Goal: Transaction & Acquisition: Purchase product/service

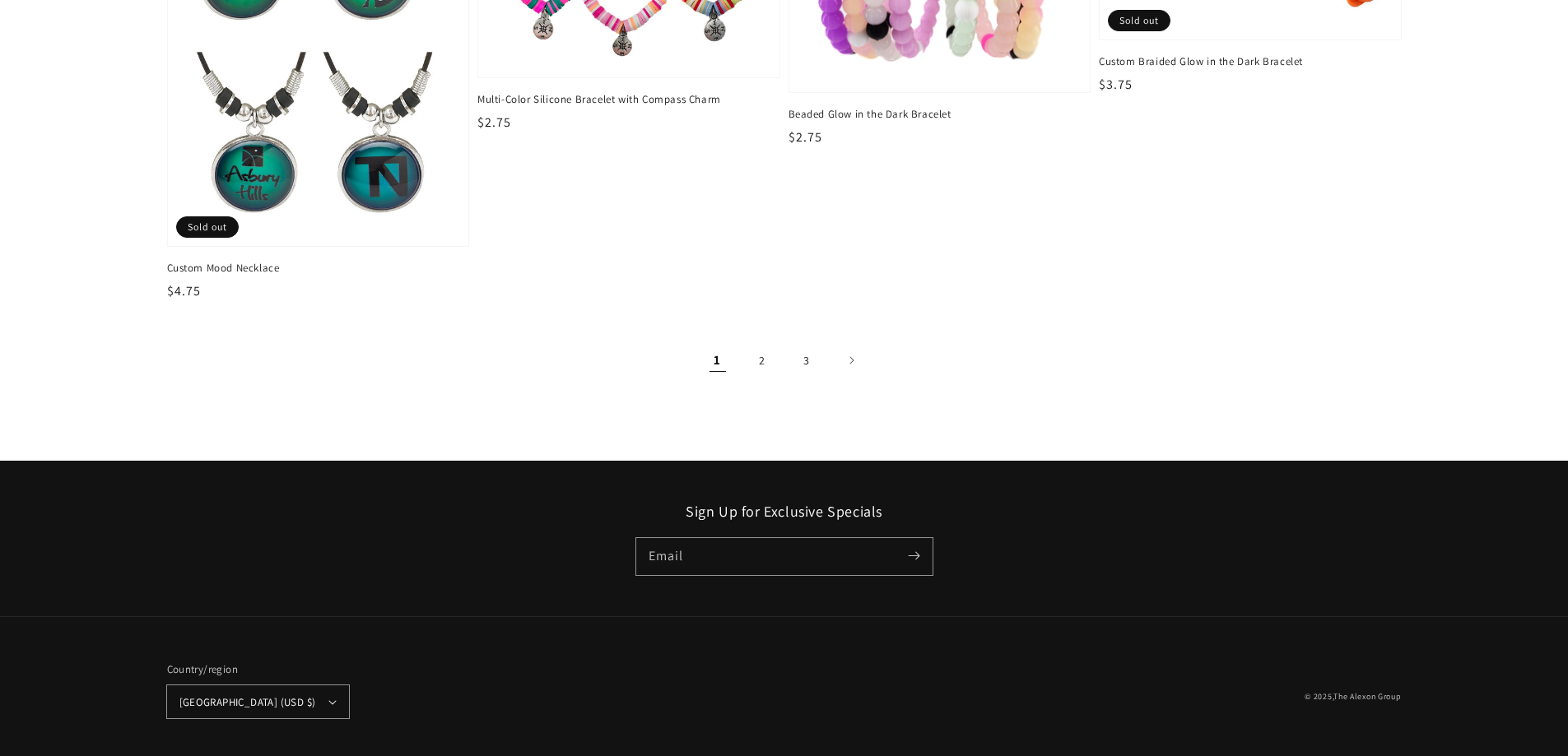
scroll to position [2820, 0]
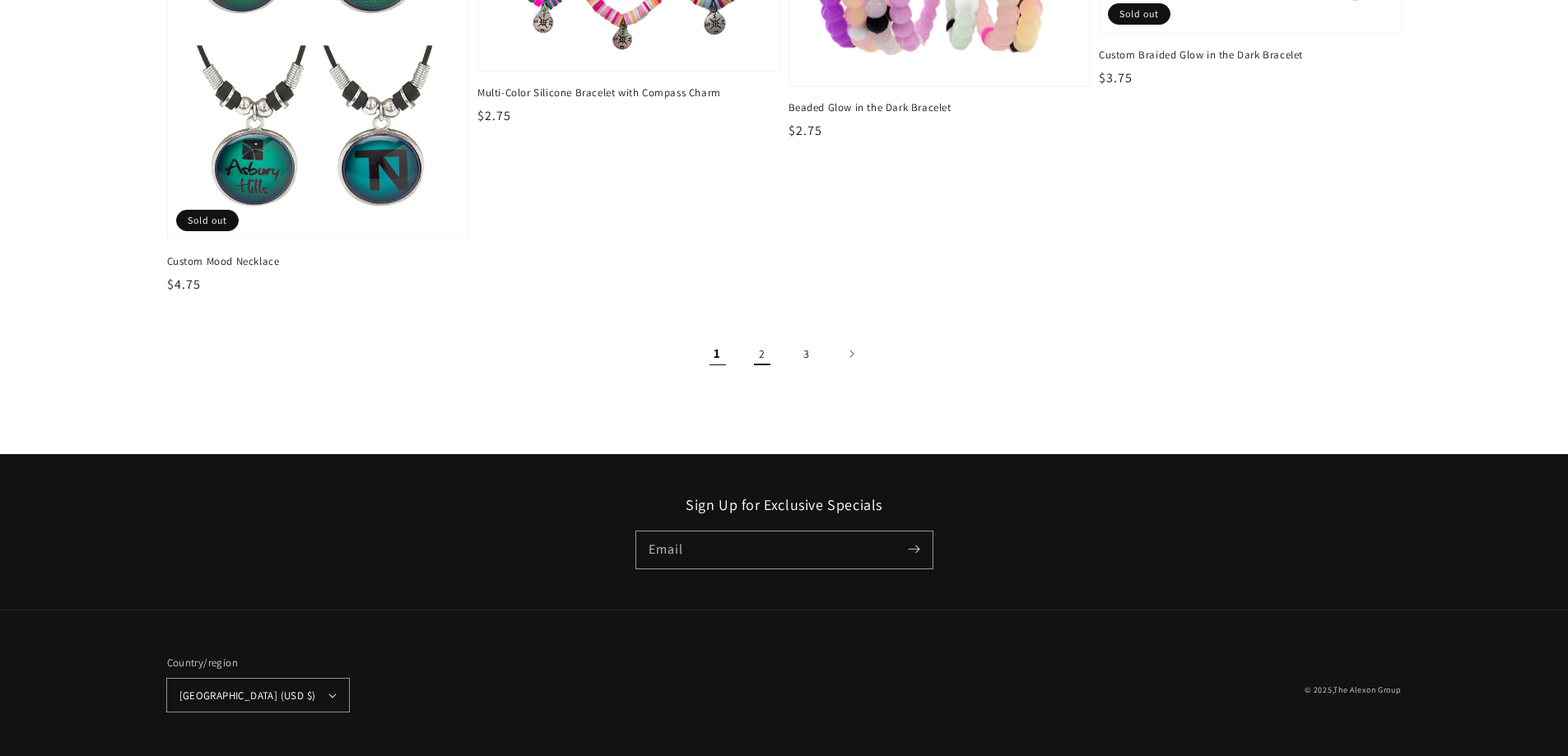
click at [756, 363] on link "2" at bounding box center [762, 354] width 37 height 37
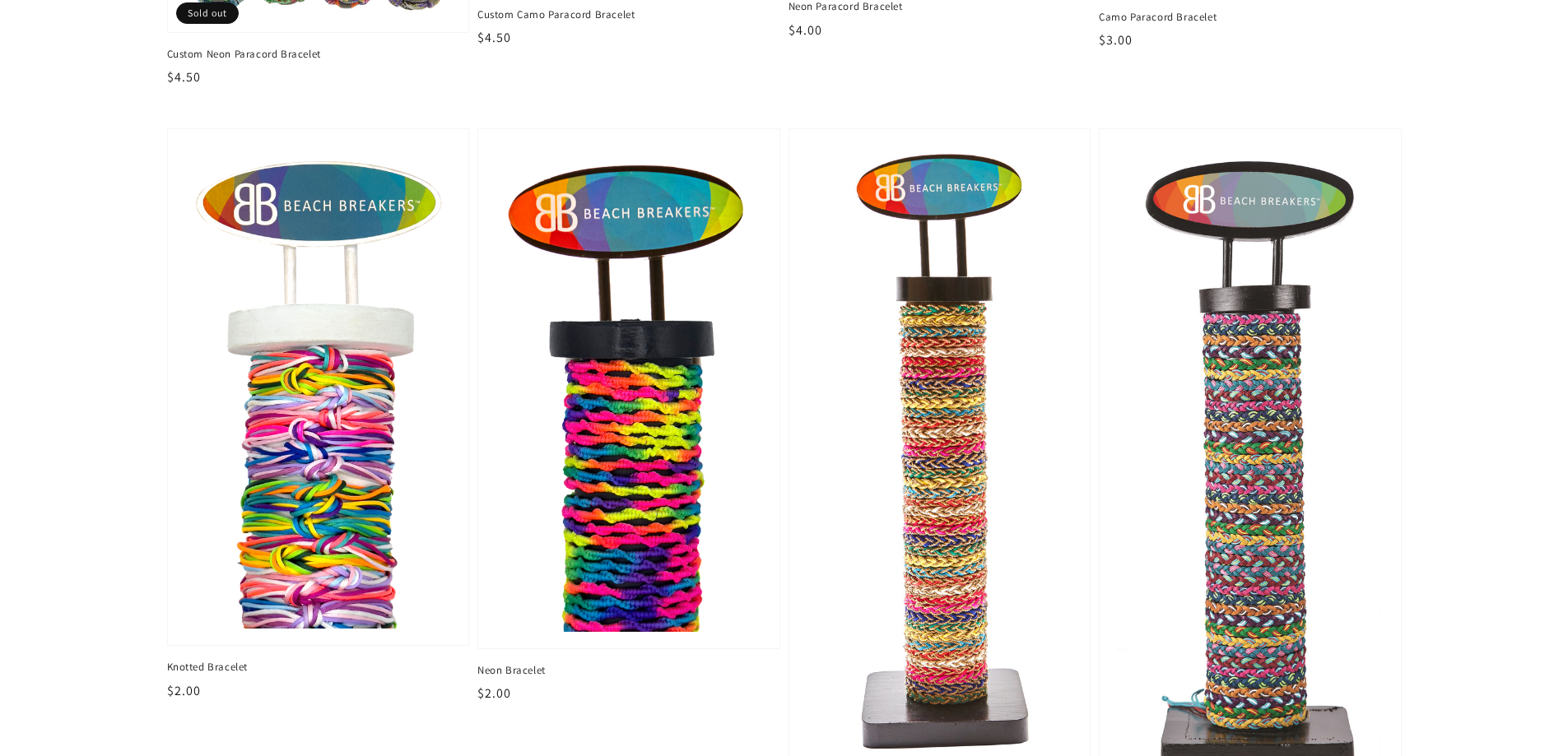
scroll to position [494, 0]
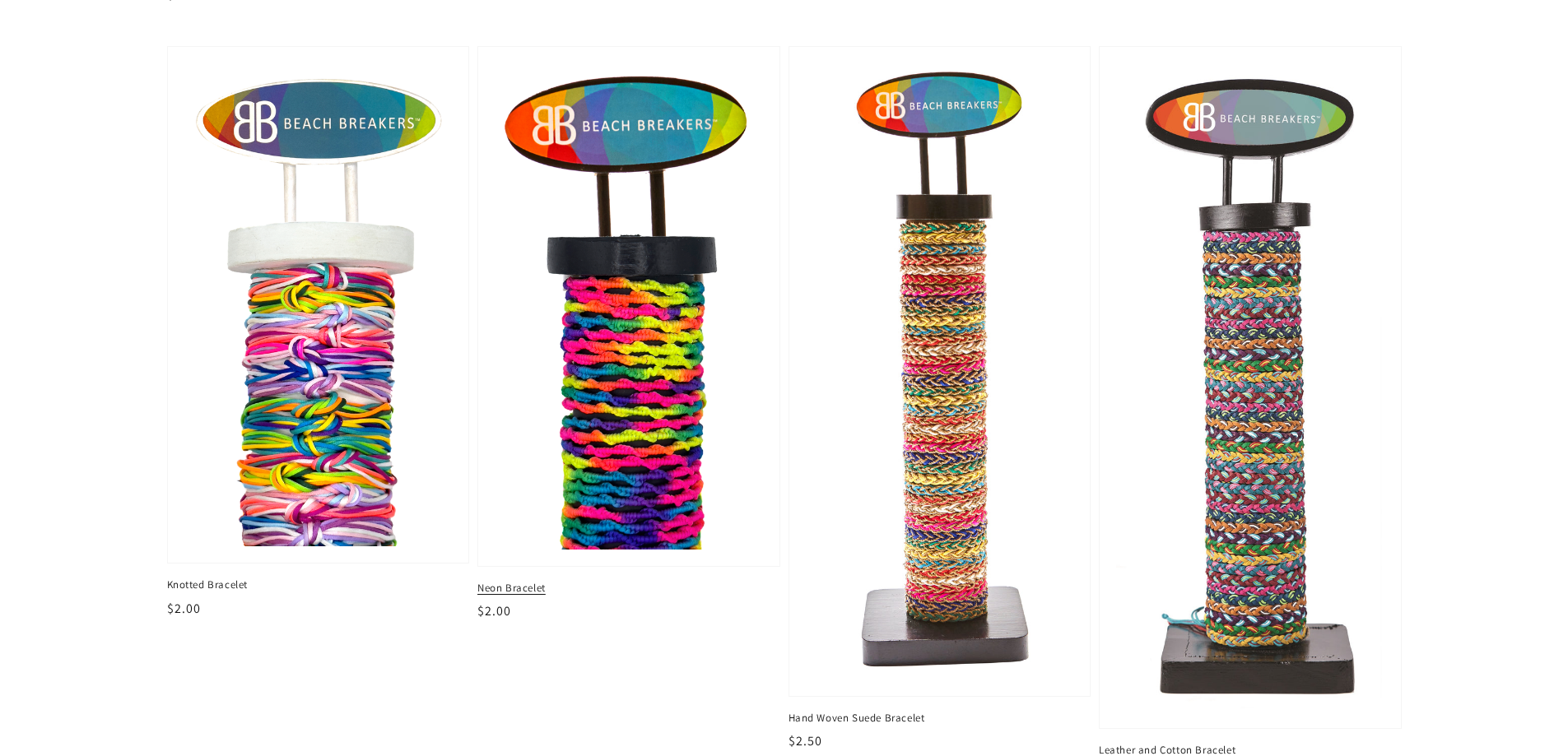
click at [695, 365] on img at bounding box center [629, 307] width 276 height 501
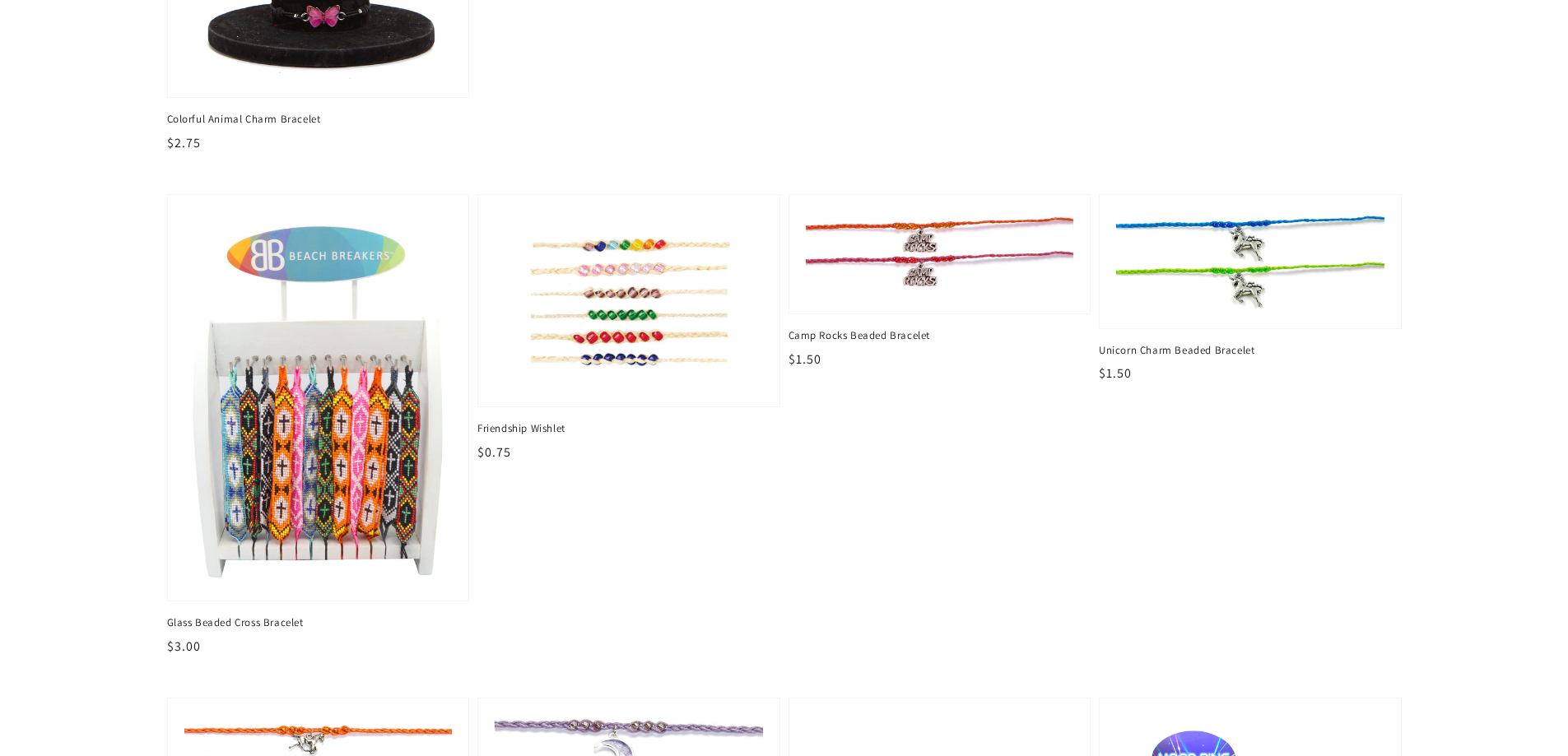
scroll to position [1975, 0]
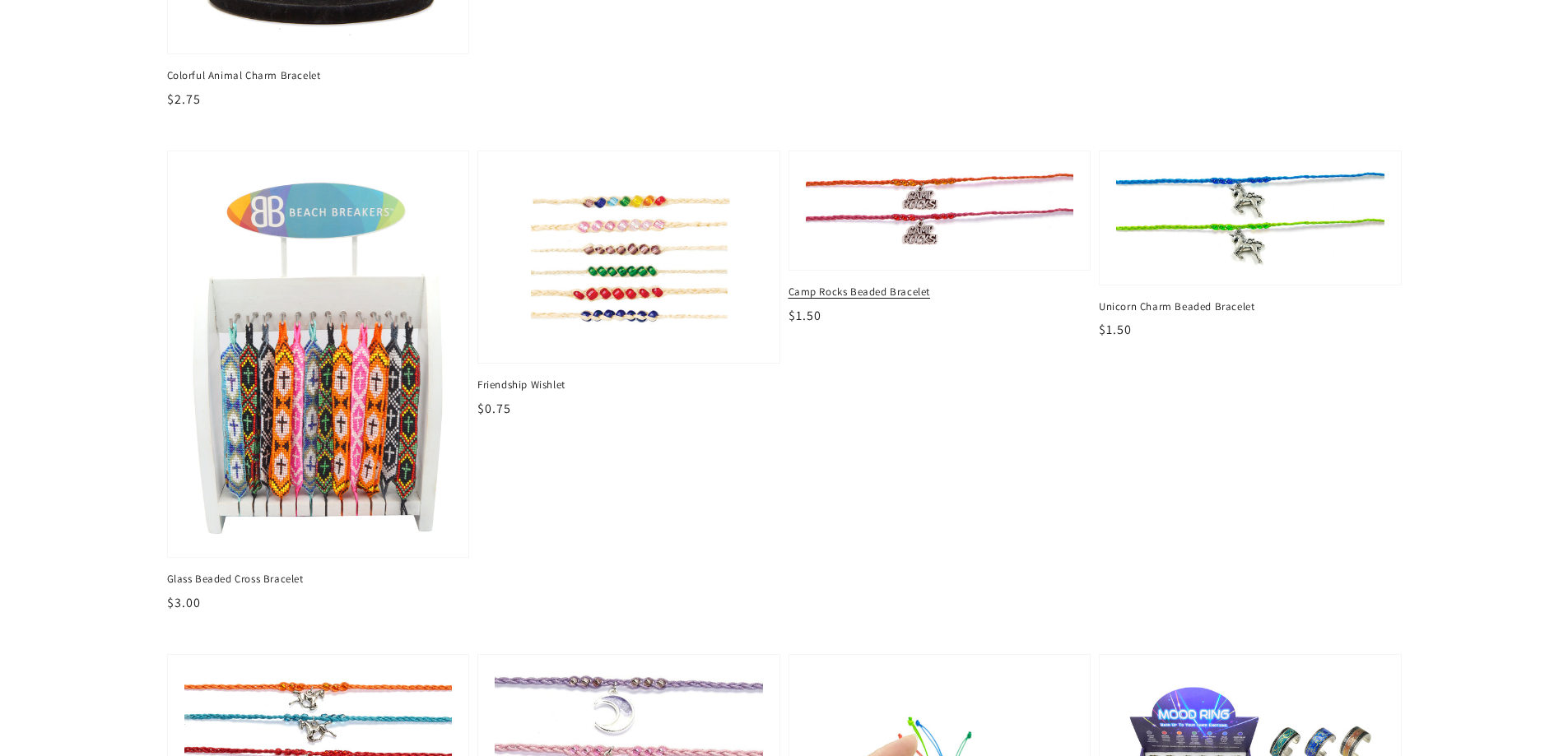
click at [838, 286] on span "Camp Rocks Beaded Bracelet" at bounding box center [940, 291] width 303 height 14
